Goal: Transaction & Acquisition: Subscribe to service/newsletter

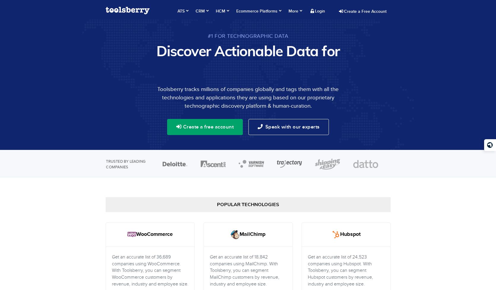
click at [239, 126] on button "Create a free account" at bounding box center [205, 127] width 76 height 16
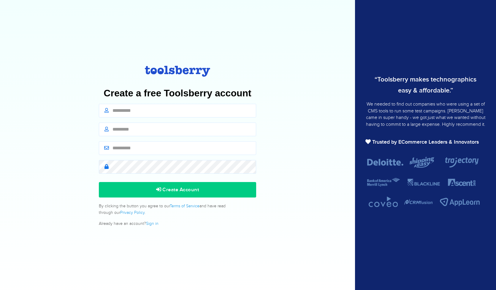
click at [210, 116] on input "text" at bounding box center [177, 111] width 157 height 14
type input "***"
type input "*******"
type input "**********"
click at [99, 182] on button "Create Account" at bounding box center [177, 189] width 157 height 15
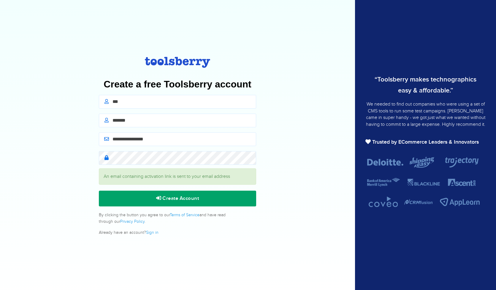
click at [177, 196] on span "Create Account" at bounding box center [177, 198] width 43 height 6
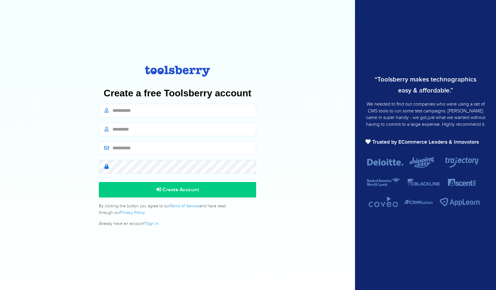
click at [178, 106] on input "text" at bounding box center [177, 111] width 157 height 14
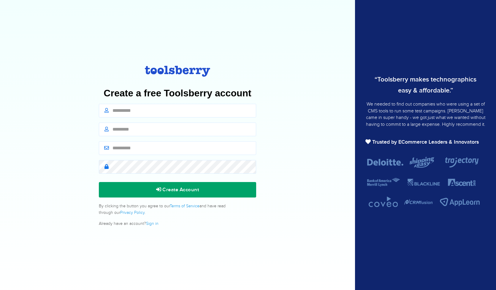
type input "***"
type input "*******"
type input "**********"
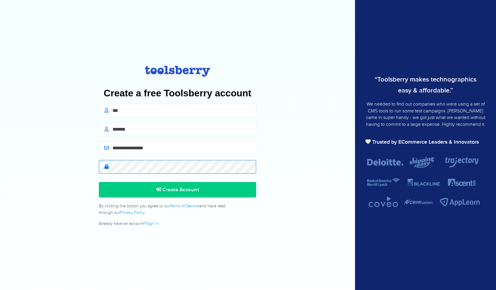
click at [99, 182] on button "Create Account" at bounding box center [177, 189] width 157 height 15
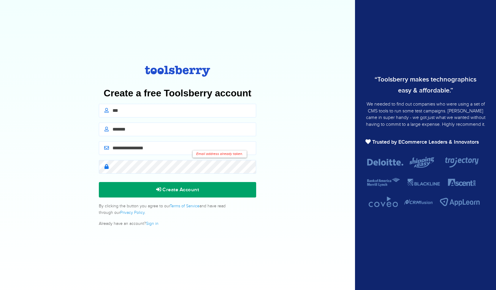
click at [158, 194] on button "Create Account" at bounding box center [177, 189] width 157 height 15
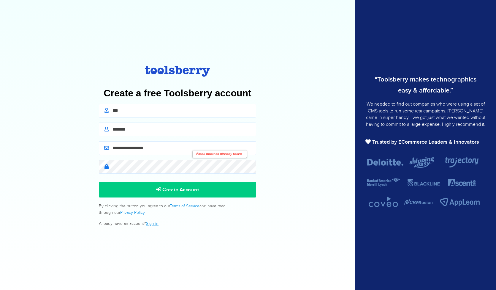
click at [153, 224] on link "Sign in" at bounding box center [152, 223] width 12 height 4
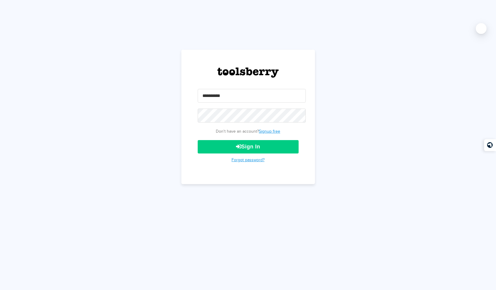
click at [231, 99] on input "email" at bounding box center [252, 96] width 108 height 14
type input "**********"
click at [198, 140] on button "Sign In" at bounding box center [248, 146] width 101 height 13
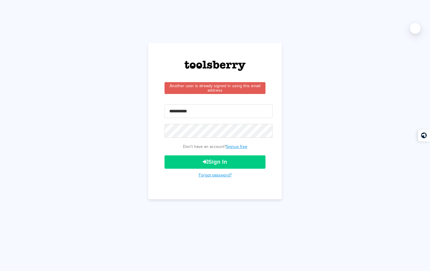
click at [206, 117] on input "email" at bounding box center [219, 112] width 108 height 14
click at [199, 118] on form "Another user is already signed in using this email address Don't have an accoun…" at bounding box center [215, 129] width 101 height 95
click at [199, 113] on input "email" at bounding box center [219, 112] width 108 height 14
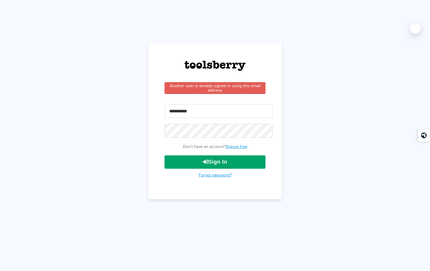
click at [247, 166] on button "Sign In" at bounding box center [215, 162] width 101 height 13
drag, startPoint x: 247, startPoint y: 164, endPoint x: 224, endPoint y: 155, distance: 24.6
click at [247, 164] on button "Sign In" at bounding box center [215, 162] width 101 height 13
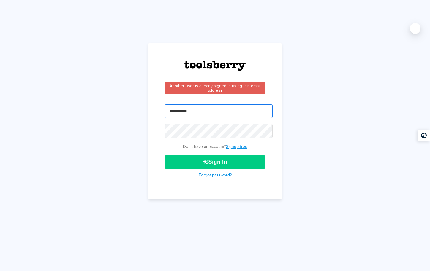
drag, startPoint x: 196, startPoint y: 105, endPoint x: 196, endPoint y: 108, distance: 3.6
click at [196, 105] on input "email" at bounding box center [219, 112] width 108 height 14
click at [197, 110] on input "email" at bounding box center [219, 112] width 108 height 14
drag, startPoint x: 197, startPoint y: 110, endPoint x: 116, endPoint y: 108, distance: 81.4
click at [194, 110] on input "email" at bounding box center [219, 112] width 108 height 14
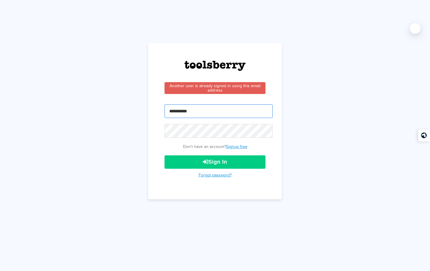
click at [192, 115] on input "email" at bounding box center [219, 112] width 108 height 14
click at [191, 112] on input "email" at bounding box center [219, 112] width 108 height 14
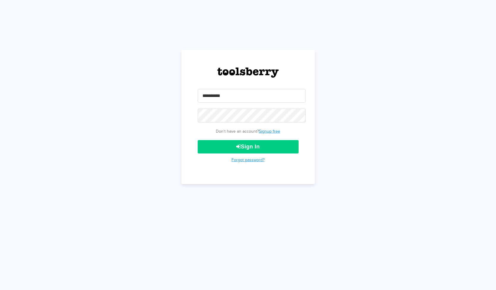
click at [212, 97] on input "email" at bounding box center [252, 96] width 108 height 14
click at [211, 97] on input "email" at bounding box center [252, 96] width 108 height 14
type input "**********"
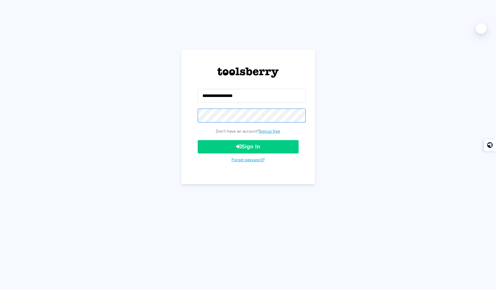
click at [198, 140] on button "Sign In" at bounding box center [248, 146] width 101 height 13
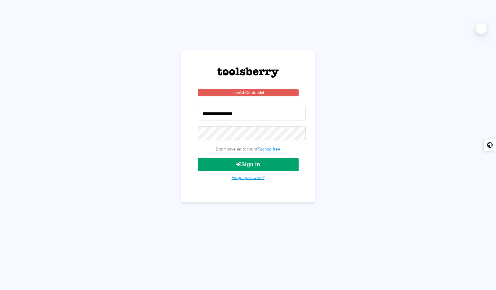
click at [235, 167] on button "Sign In" at bounding box center [248, 164] width 101 height 13
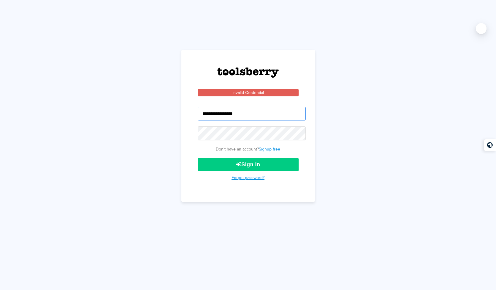
click at [202, 113] on input "**********" at bounding box center [252, 114] width 108 height 14
click at [274, 112] on input "**********" at bounding box center [252, 114] width 108 height 14
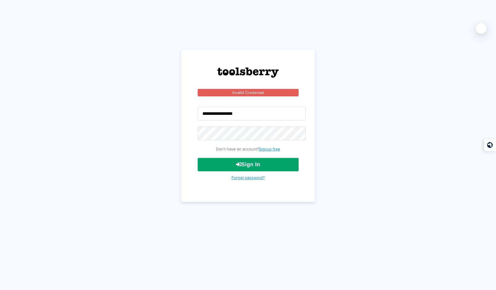
click at [248, 162] on button "Sign In" at bounding box center [248, 164] width 101 height 13
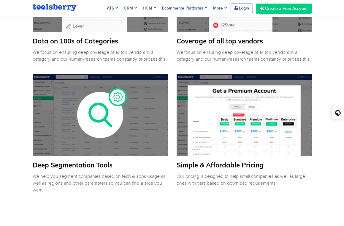
scroll to position [1101, 0]
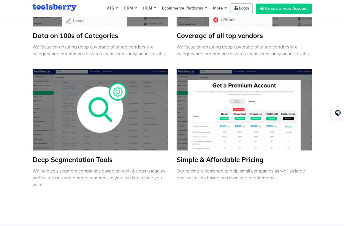
drag, startPoint x: 114, startPoint y: 166, endPoint x: 97, endPoint y: 173, distance: 18.6
click at [112, 164] on h3 "Deep Segmentation Tools" at bounding box center [100, 160] width 135 height 10
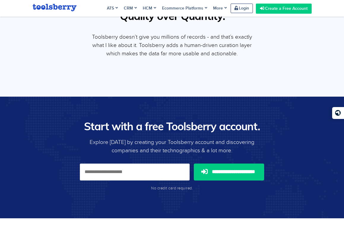
scroll to position [2354, 0]
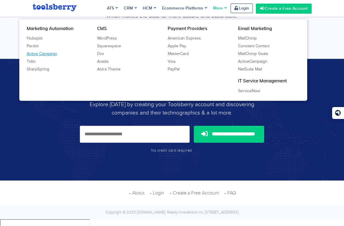
click at [53, 53] on link "Active Campaign" at bounding box center [57, 54] width 71 height 8
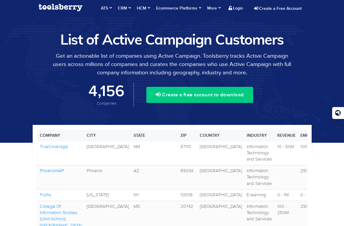
click at [287, 120] on div "List of Active Campaign Customers Get an actionable list of companies using Act…" at bounding box center [172, 80] width 344 height 126
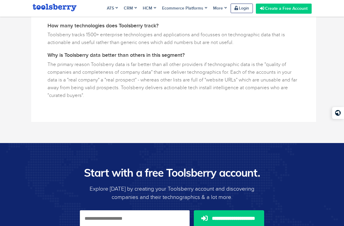
scroll to position [1191, 0]
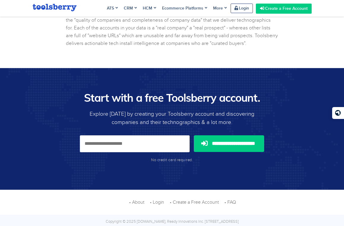
scroll to position [220, 0]
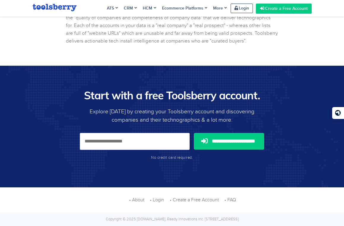
click at [147, 200] on li "• Login" at bounding box center [154, 199] width 19 height 7
click at [141, 203] on li "• About" at bounding box center [135, 199] width 20 height 7
click at [140, 197] on link "• About" at bounding box center [136, 199] width 15 height 5
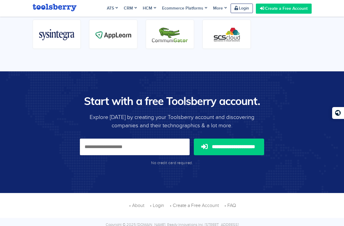
scroll to position [377, 0]
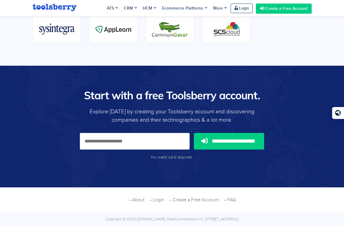
click at [124, 23] on span at bounding box center [113, 28] width 48 height 29
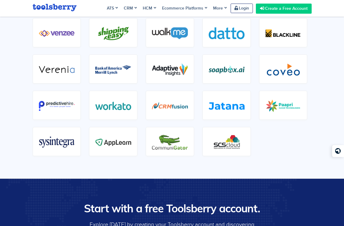
scroll to position [0, 0]
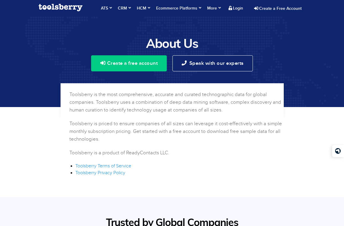
click at [74, 8] on img at bounding box center [61, 7] width 44 height 7
